Goal: Transaction & Acquisition: Book appointment/travel/reservation

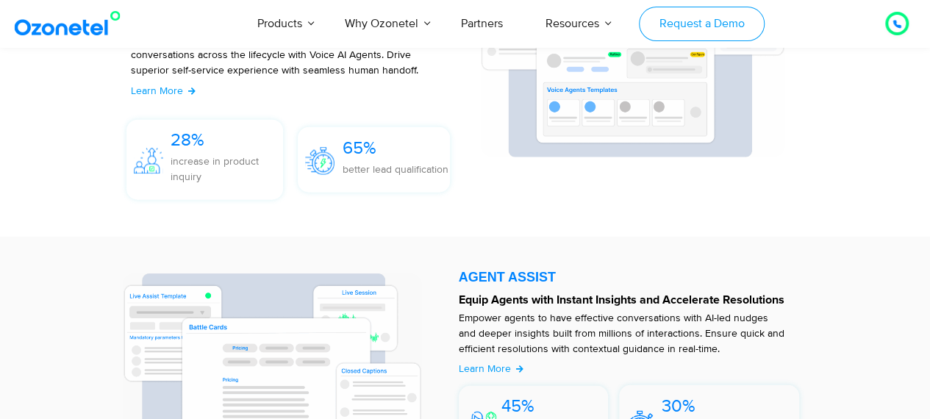
scroll to position [1678, 0]
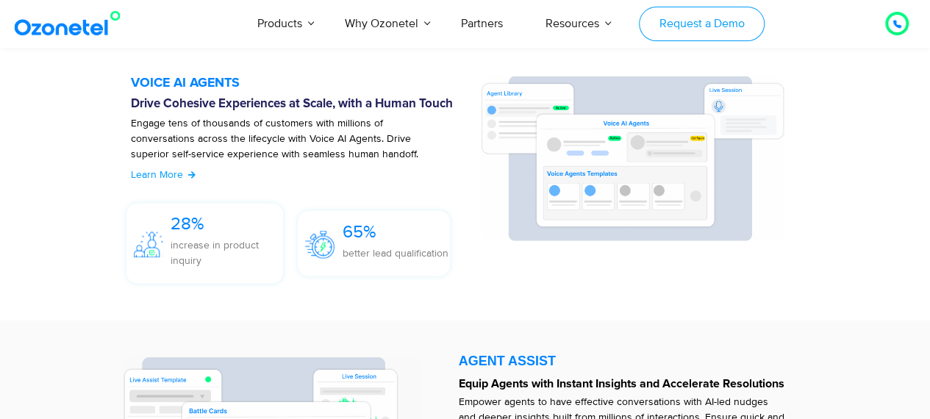
click at [715, 20] on link "Request a Demo" at bounding box center [702, 24] width 126 height 35
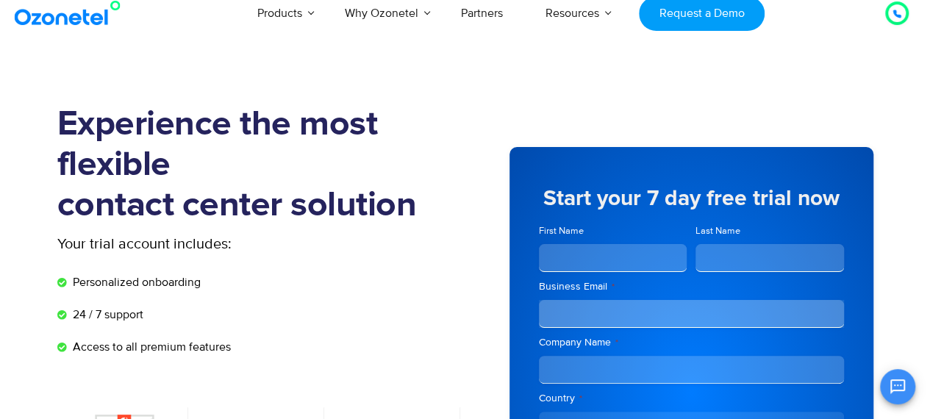
scroll to position [10, 0]
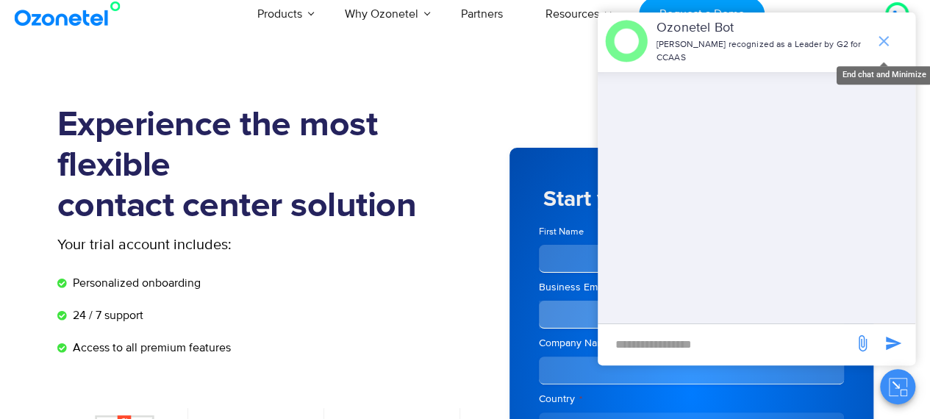
click at [884, 36] on icon "end chat or minimize" at bounding box center [884, 41] width 10 height 10
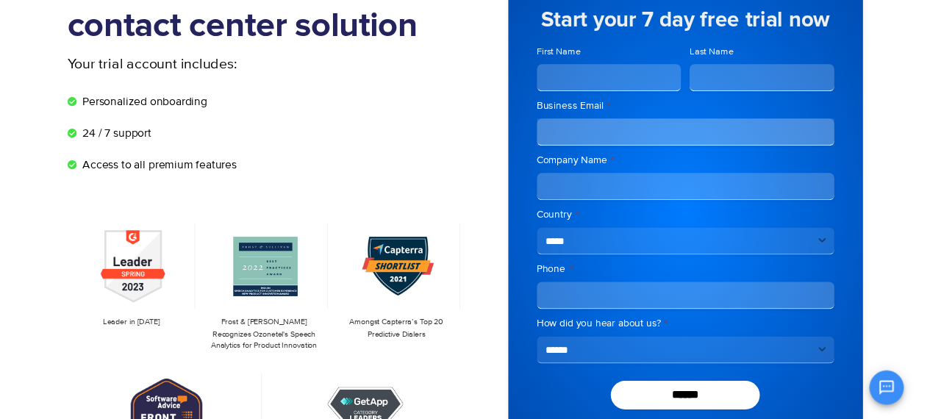
scroll to position [0, 0]
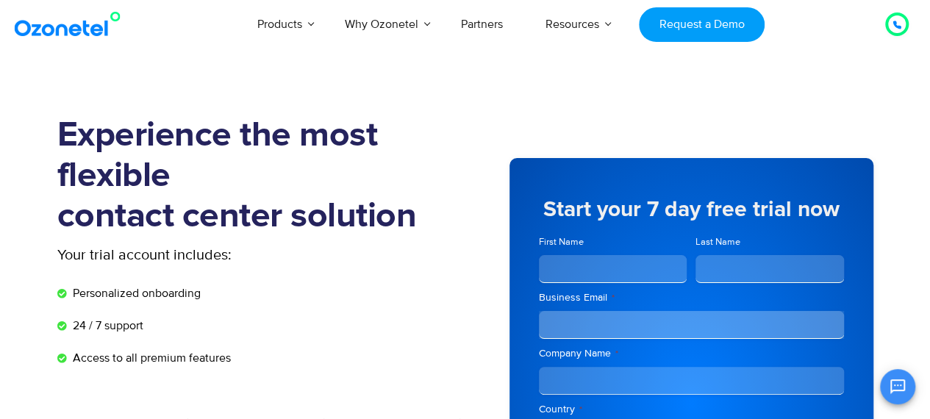
click at [378, 248] on div "Your trial account includes:" at bounding box center [261, 255] width 408 height 22
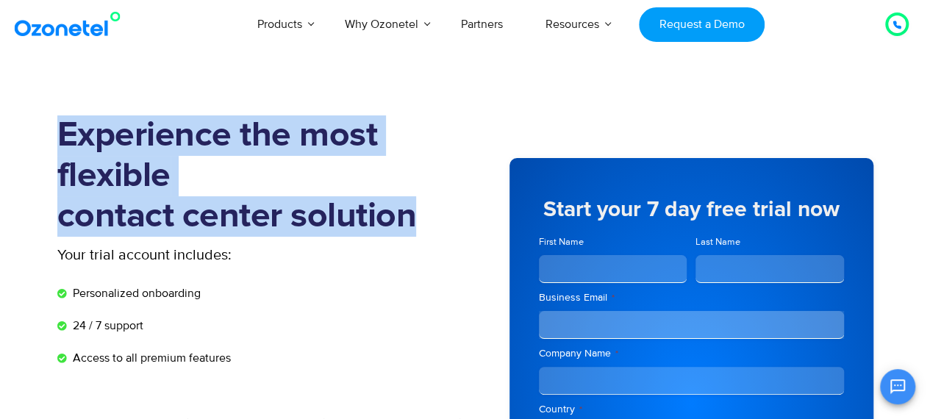
drag, startPoint x: 422, startPoint y: 224, endPoint x: 35, endPoint y: 136, distance: 396.8
click at [35, 136] on section "Experience the most flexible contact center solution Your trial account include…" at bounding box center [465, 426] width 930 height 694
click at [90, 138] on h1 "Experience the most flexible contact center solution" at bounding box center [261, 175] width 408 height 121
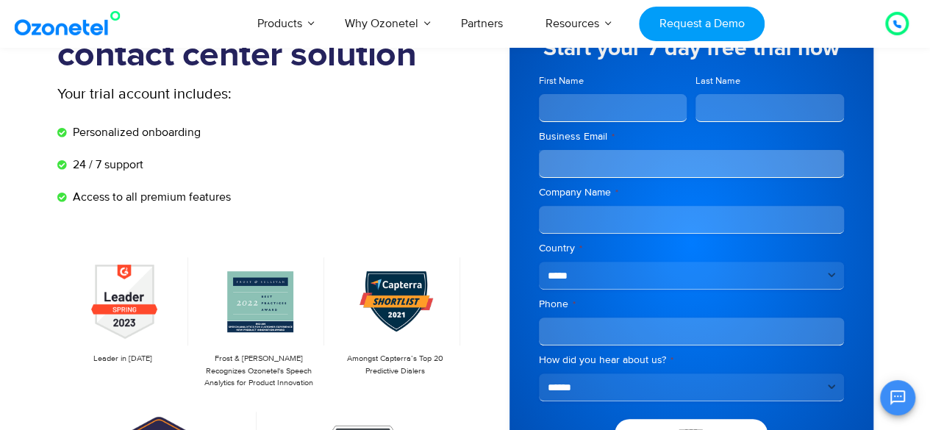
scroll to position [162, 0]
